Goal: Task Accomplishment & Management: Use online tool/utility

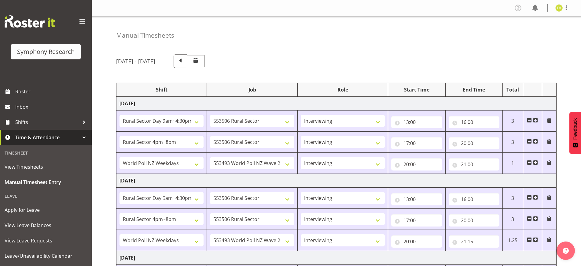
select select "81561"
select select "10587"
select select "47"
select select "81298"
select select "10587"
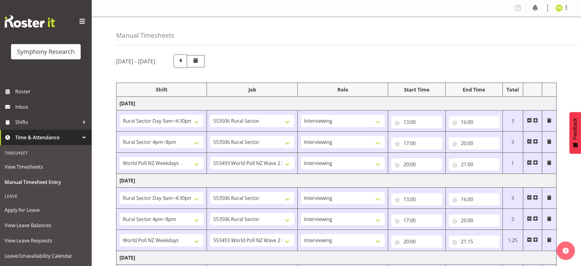
select select "47"
select select "41604"
select select "10527"
select select "47"
select select "81561"
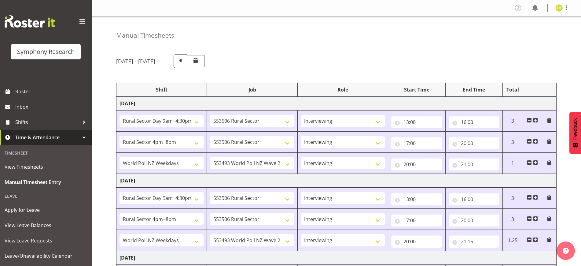
select select "10587"
select select "47"
select select "81298"
select select "10587"
select select "47"
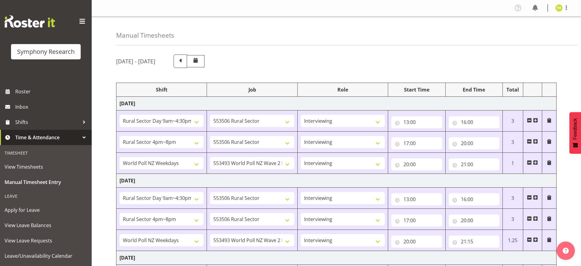
select select "41604"
select select "10527"
select select "47"
select select "81561"
select select "10587"
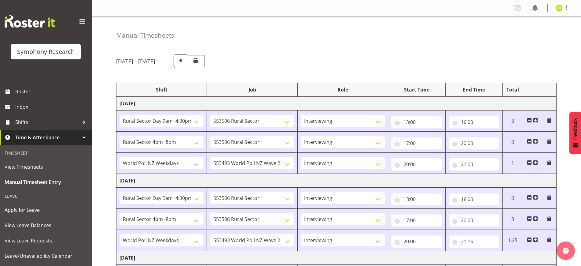
select select "47"
select select "103"
select select "10499"
select select "81298"
select select "10587"
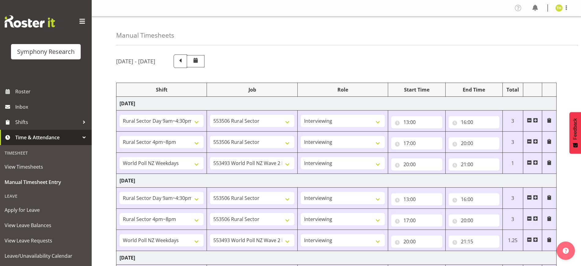
select select "47"
select select "56692"
select select "10499"
select select "47"
select select "81561"
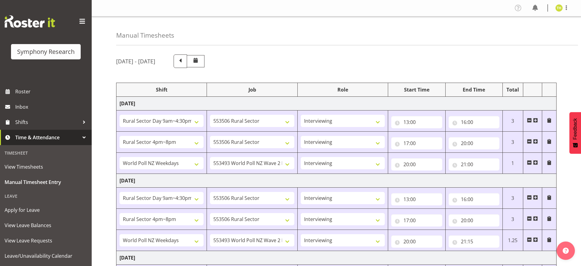
select select "10587"
select select "47"
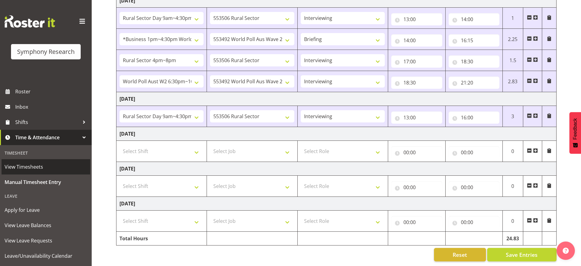
click at [22, 166] on span "View Timesheets" at bounding box center [46, 166] width 83 height 9
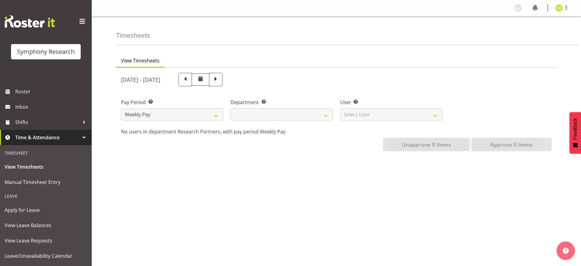
select select
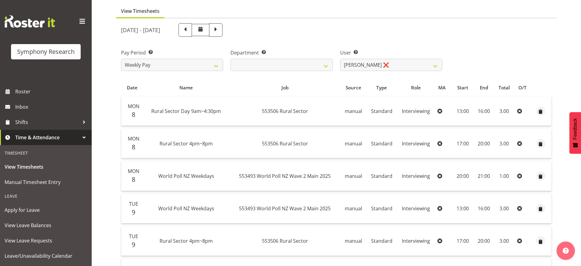
scroll to position [38, 0]
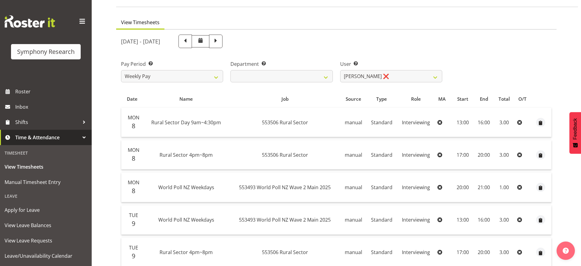
click at [334, 31] on div "[DATE] - [DATE]" at bounding box center [281, 41] width 329 height 21
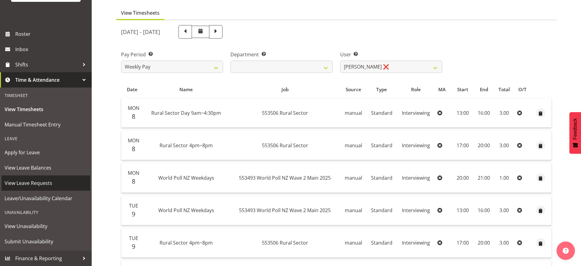
scroll to position [115, 0]
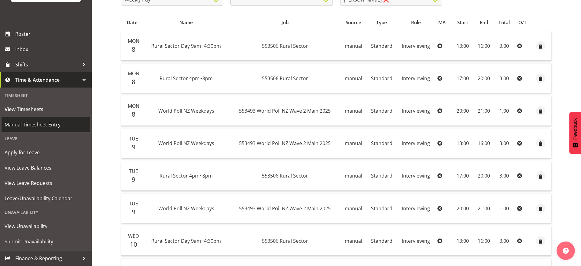
click at [30, 125] on span "Manual Timesheet Entry" at bounding box center [46, 124] width 83 height 9
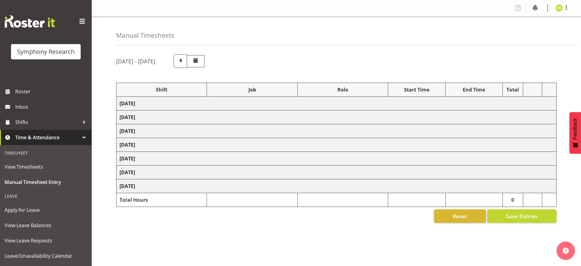
select select "81561"
select select "10587"
select select "47"
select select "81298"
select select "10587"
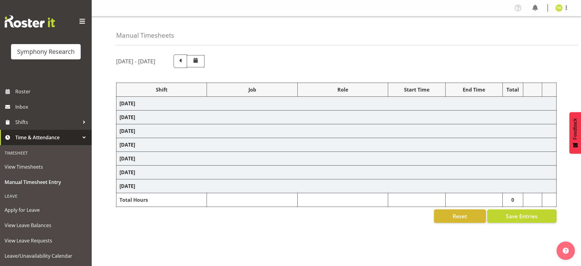
select select "47"
select select "41604"
select select "10527"
select select "47"
select select "81561"
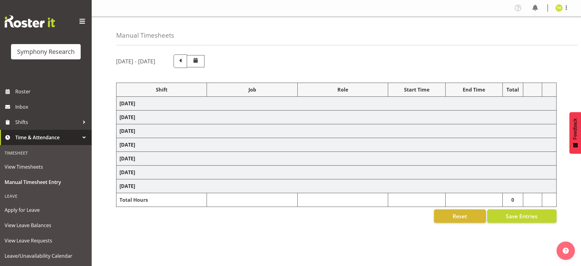
select select "10587"
select select "47"
select select "81298"
select select "10587"
select select "47"
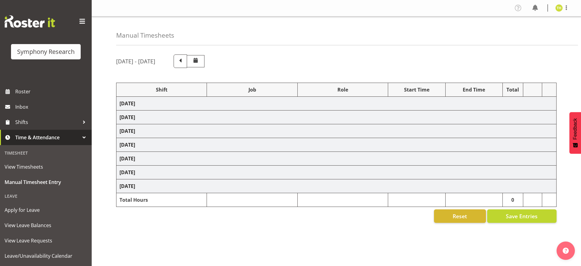
select select "41604"
select select "10527"
select select "47"
select select "81561"
select select "10587"
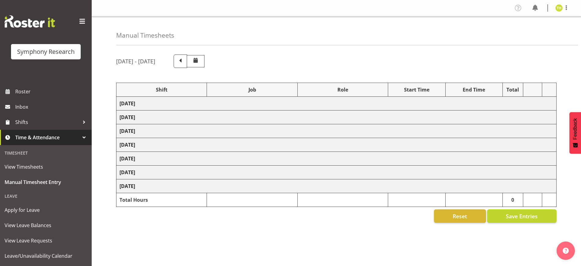
select select "47"
select select "103"
select select "10499"
select select "81298"
select select "10587"
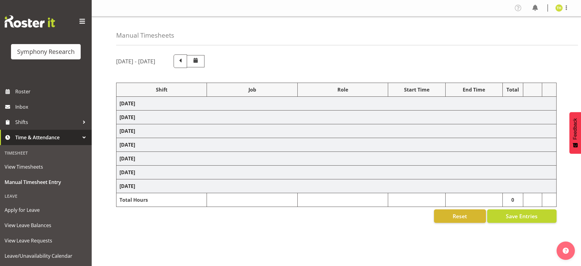
select select "47"
select select "56692"
select select "10499"
select select "47"
select select "81561"
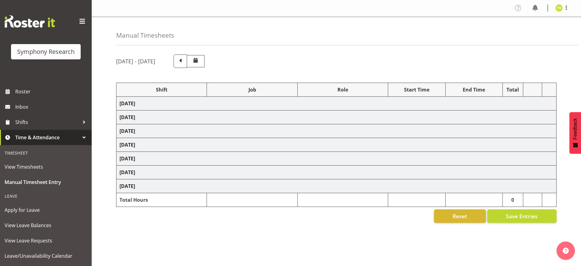
select select "10587"
select select "47"
